Goal: Information Seeking & Learning: Learn about a topic

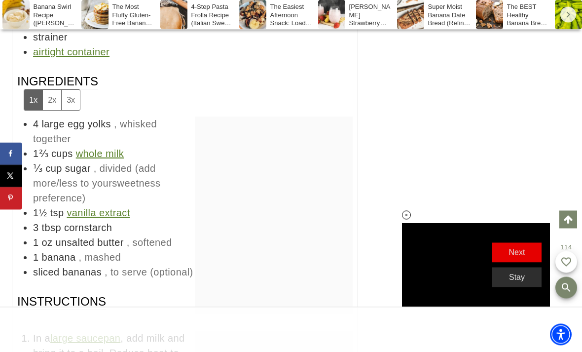
scroll to position [5331, 0]
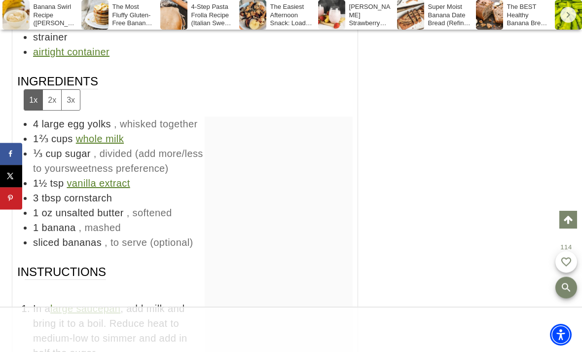
scroll to position [5163, 0]
